Goal: Transaction & Acquisition: Subscribe to service/newsletter

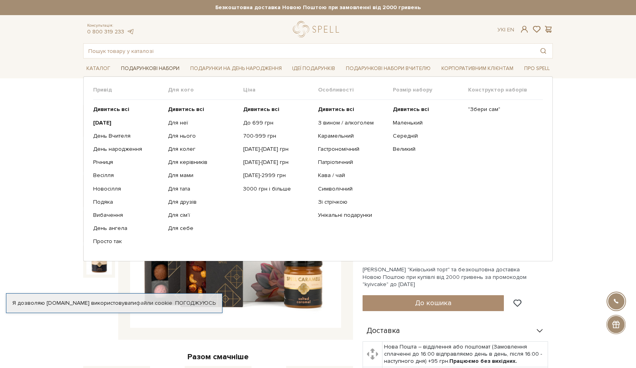
click at [145, 69] on link "Подарункові набори" at bounding box center [150, 69] width 65 height 12
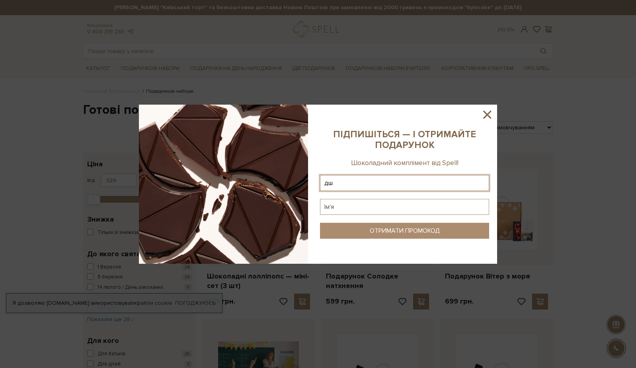
type input "д"
click at [346, 184] on input "linkova/new@" at bounding box center [404, 183] width 169 height 16
click at [380, 183] on input "linkova.new@" at bounding box center [404, 183] width 169 height 16
type input "linkova.new@gmail.com"
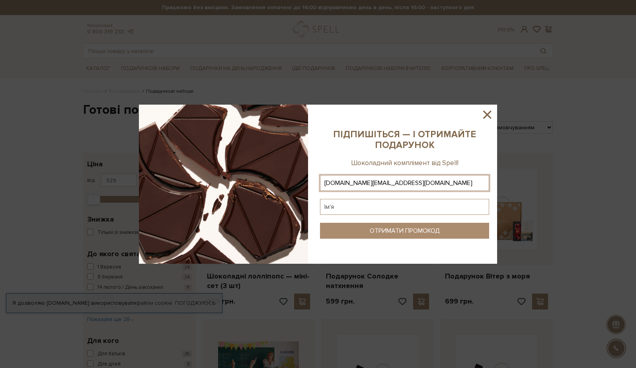
type input "Т"
type input "Маргарита"
click at [395, 235] on button "ОТРИМАТИ ПРОМОКОД" at bounding box center [404, 231] width 169 height 16
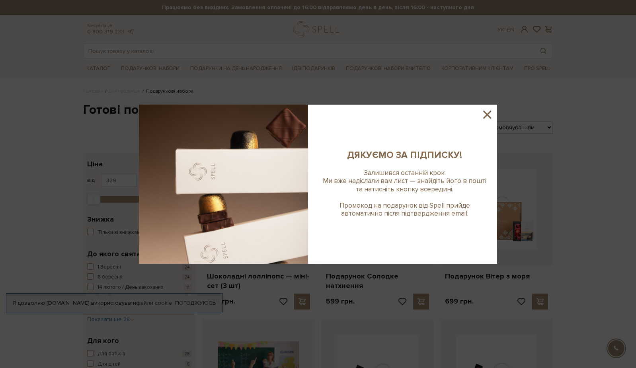
click at [486, 115] on icon at bounding box center [487, 115] width 8 height 8
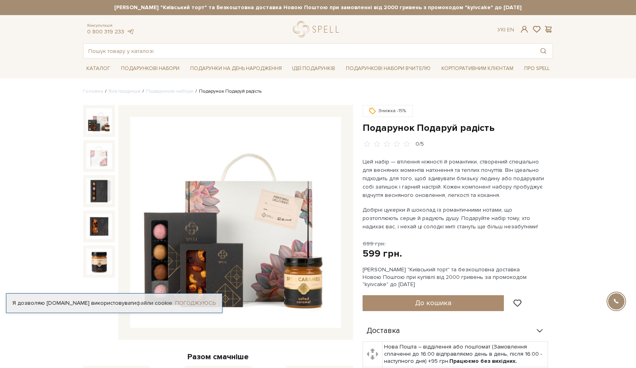
click at [203, 301] on link "Погоджуюсь" at bounding box center [195, 303] width 41 height 7
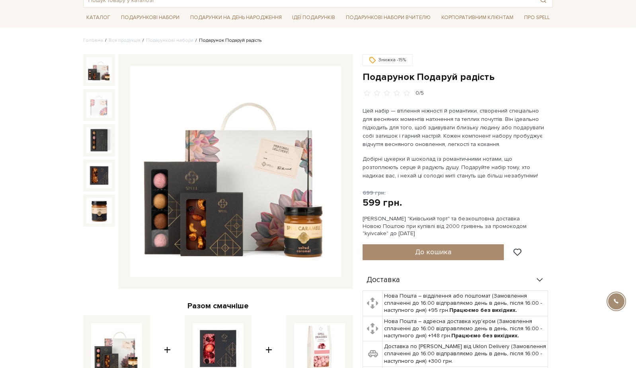
scroll to position [47, 0]
